Goal: Transaction & Acquisition: Purchase product/service

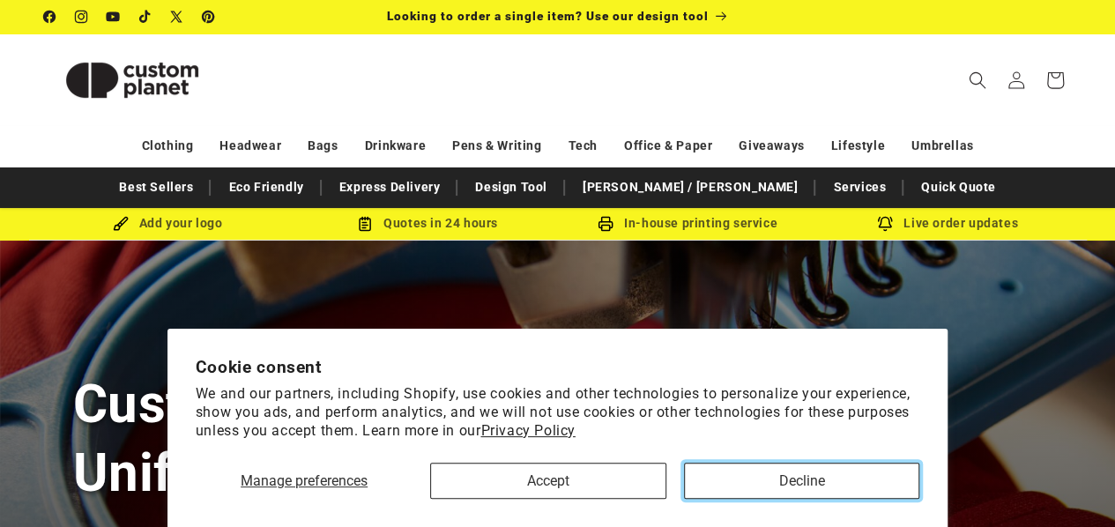
click at [751, 478] on button "Decline" at bounding box center [801, 481] width 235 height 36
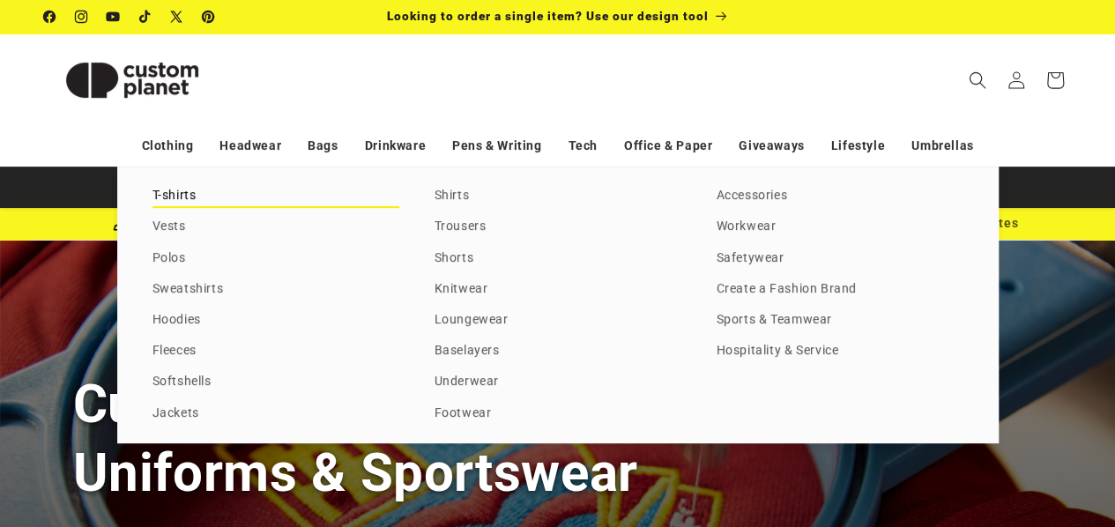
click at [181, 195] on link "T-shirts" at bounding box center [276, 196] width 247 height 24
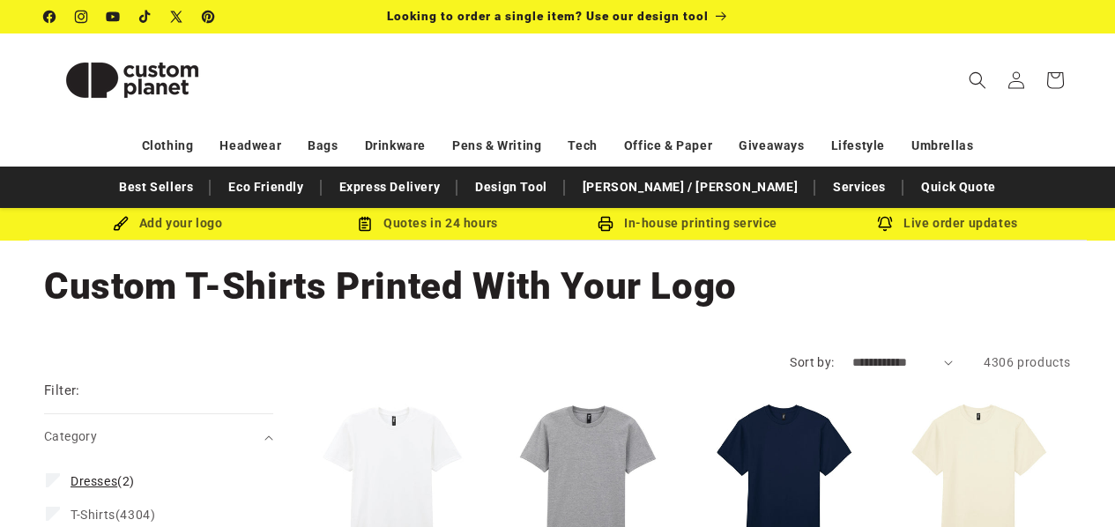
scroll to position [176, 0]
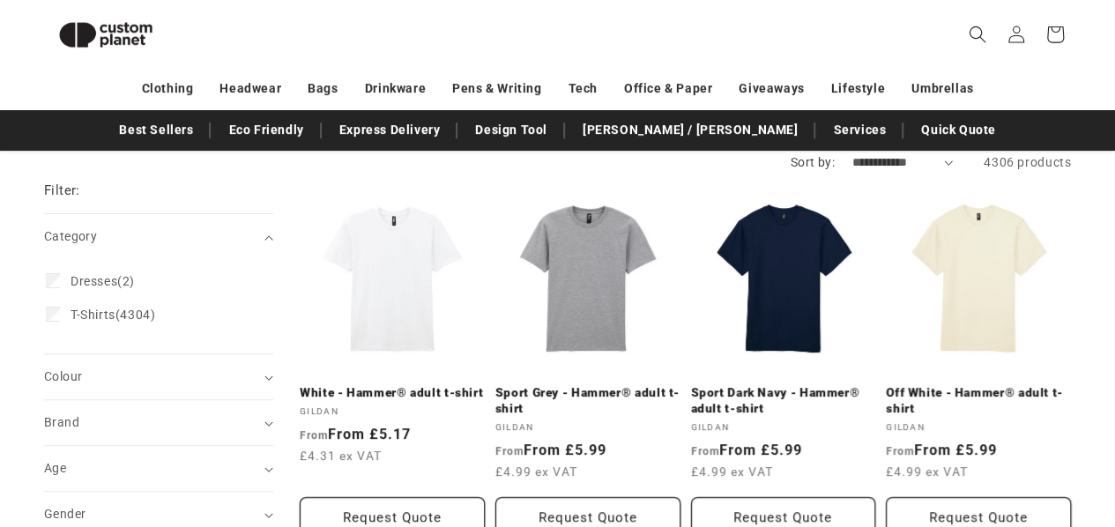
click at [264, 400] on summary "Brand (0)" at bounding box center [158, 422] width 229 height 45
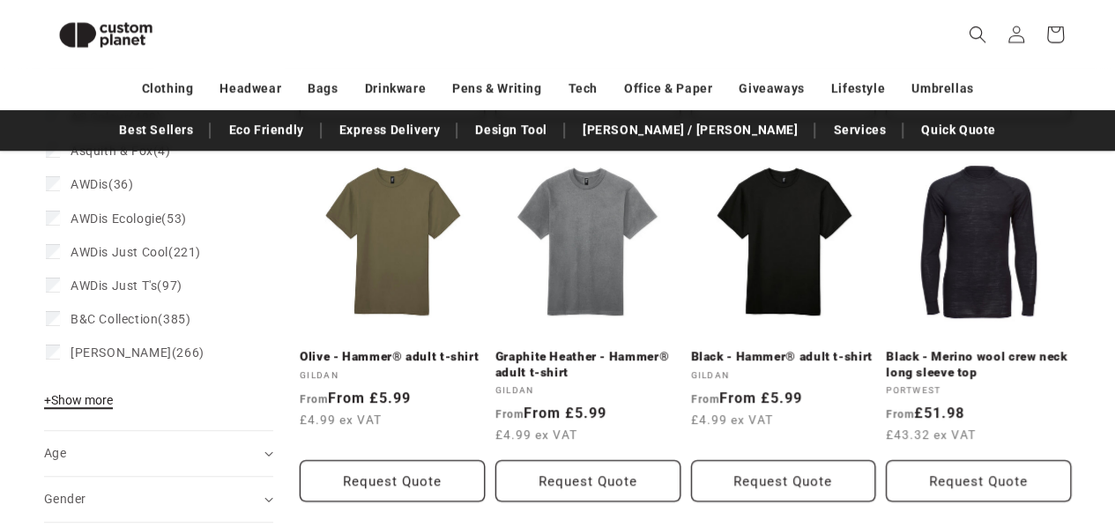
drag, startPoint x: 95, startPoint y: 399, endPoint x: 108, endPoint y: 380, distance: 23.0
click at [95, 399] on span "+ Show more" at bounding box center [78, 400] width 69 height 14
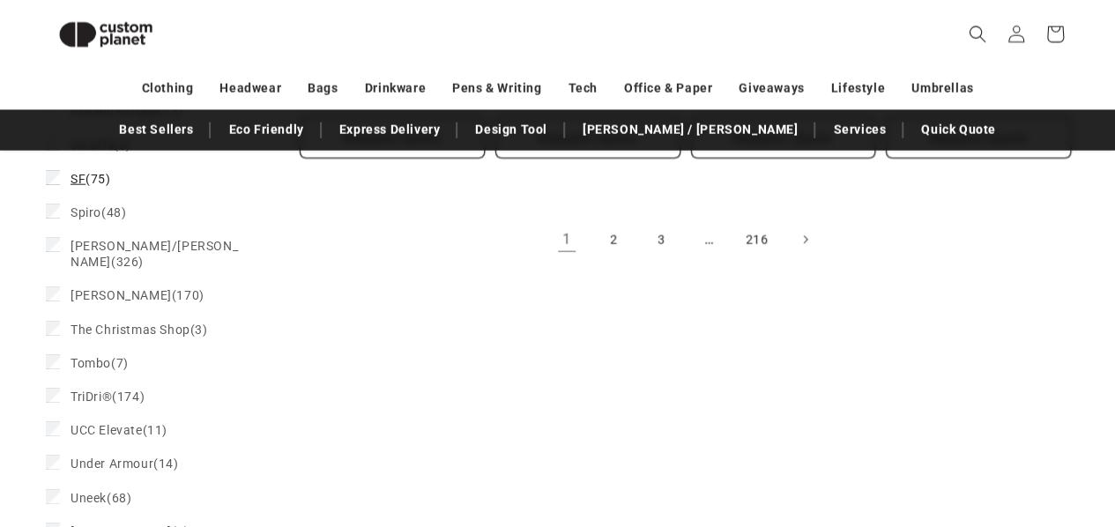
scroll to position [2092, 0]
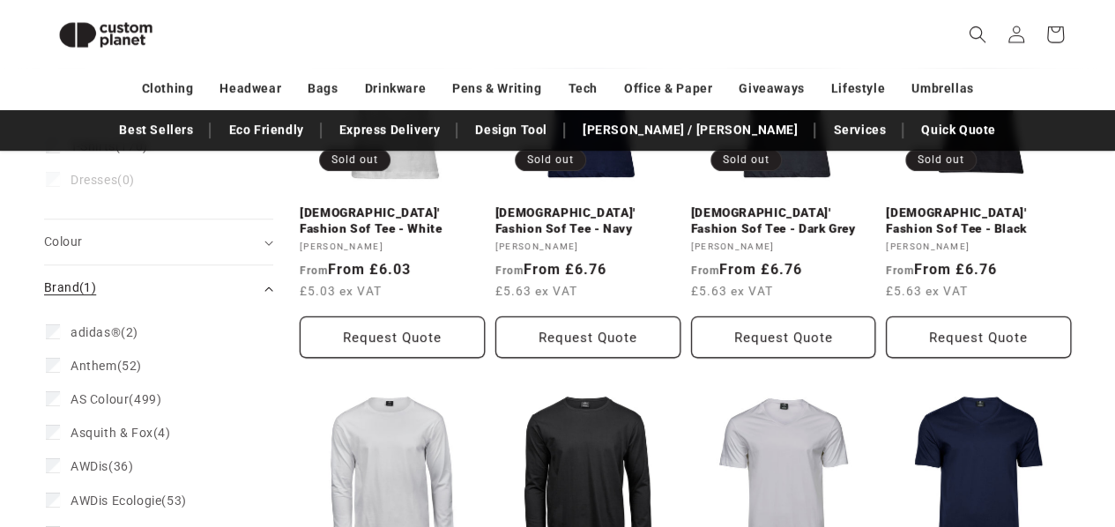
scroll to position [329, 0]
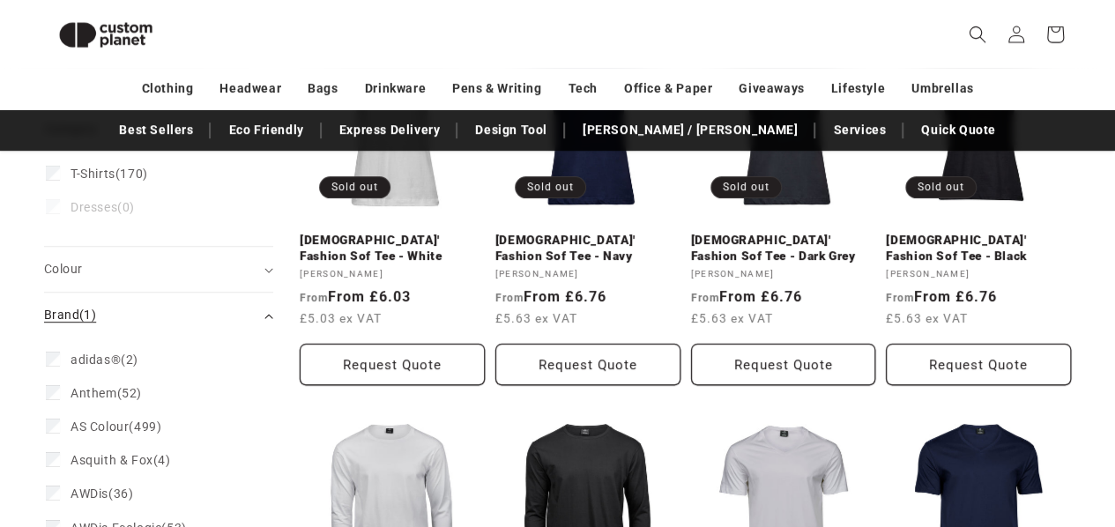
click at [268, 309] on summary "Brand (1)" at bounding box center [158, 315] width 229 height 45
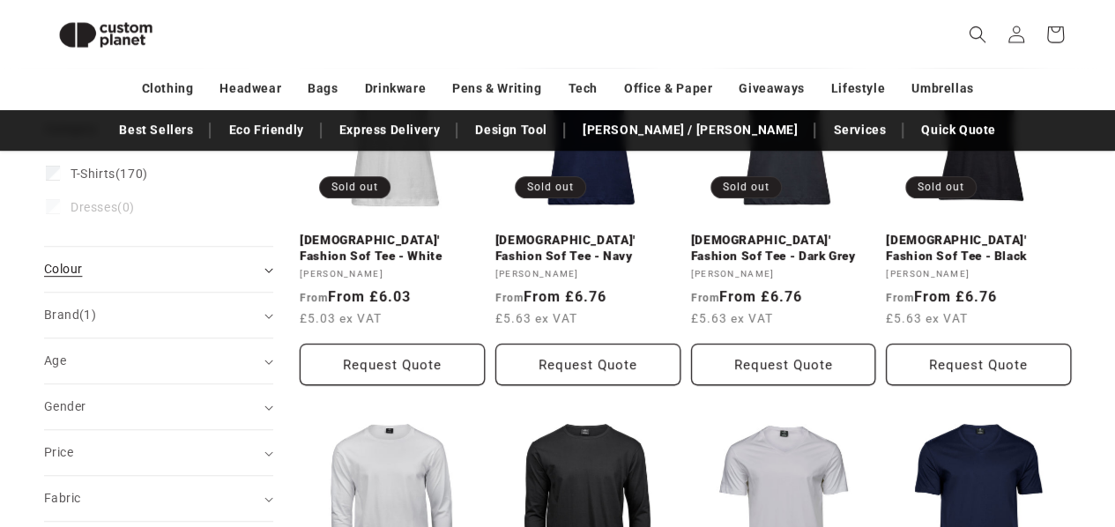
click at [269, 272] on summary "Colour (0)" at bounding box center [158, 269] width 229 height 45
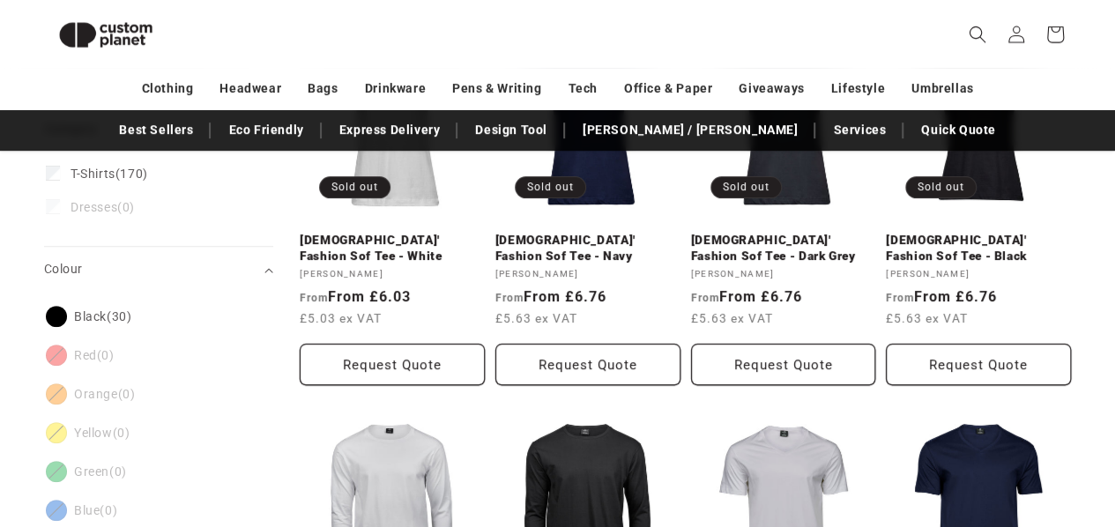
click at [61, 348] on li "Red (0) Red (0 products)" at bounding box center [153, 355] width 215 height 39
click at [55, 352] on li "Red (0) Red (0 products)" at bounding box center [153, 355] width 215 height 39
click at [56, 352] on li "Red (0) Red (0 products)" at bounding box center [153, 355] width 215 height 39
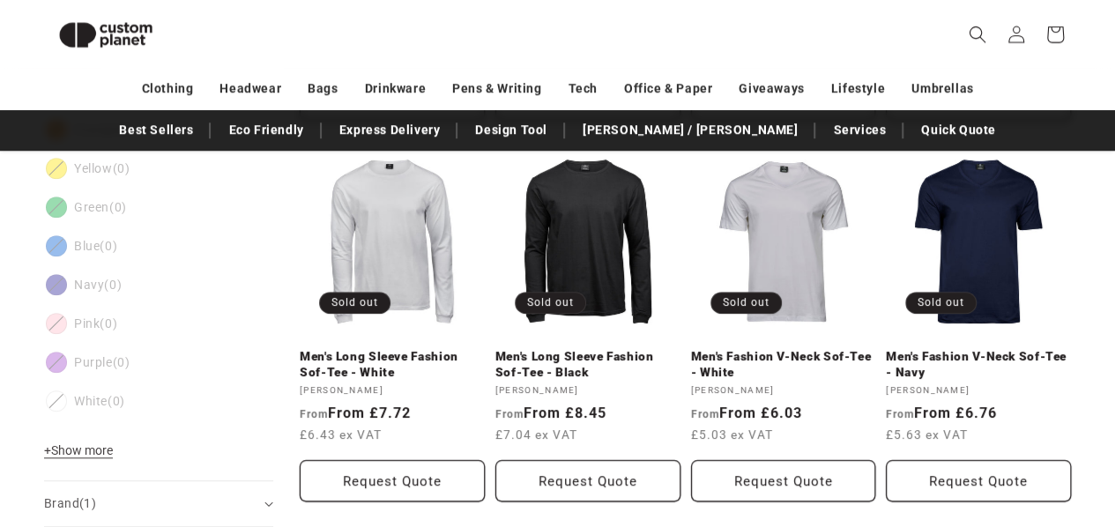
scroll to position [241, 0]
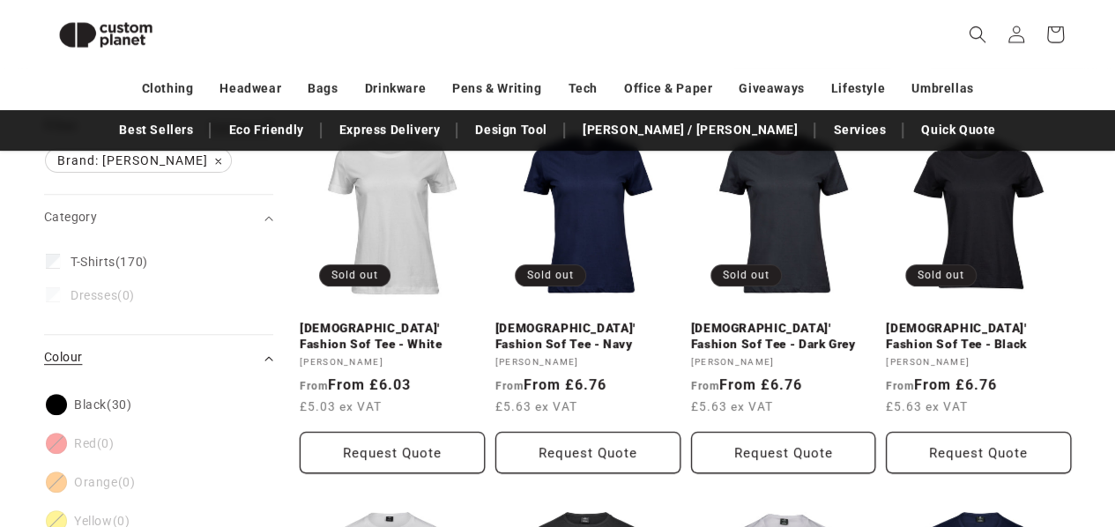
click at [268, 358] on icon "Colour (0 selected)" at bounding box center [268, 358] width 9 height 5
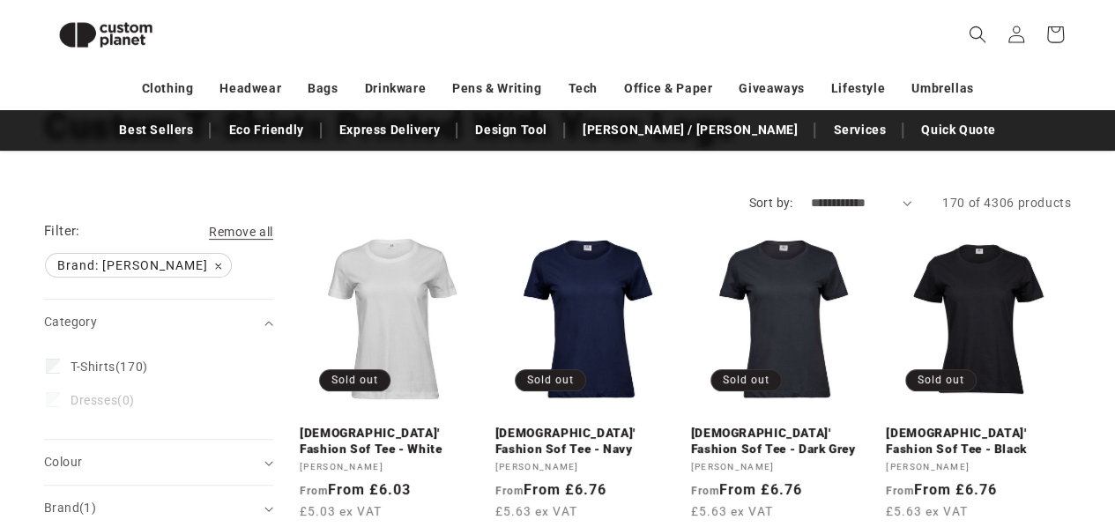
scroll to position [58, 0]
